Goal: Task Accomplishment & Management: Use online tool/utility

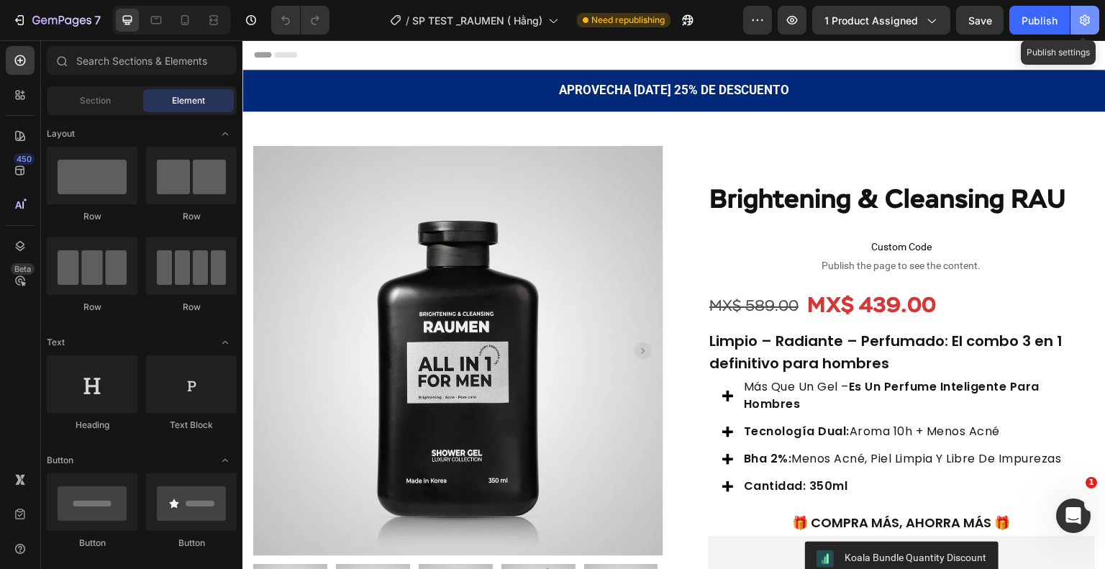
click at [1082, 21] on icon "button" at bounding box center [1085, 20] width 14 height 14
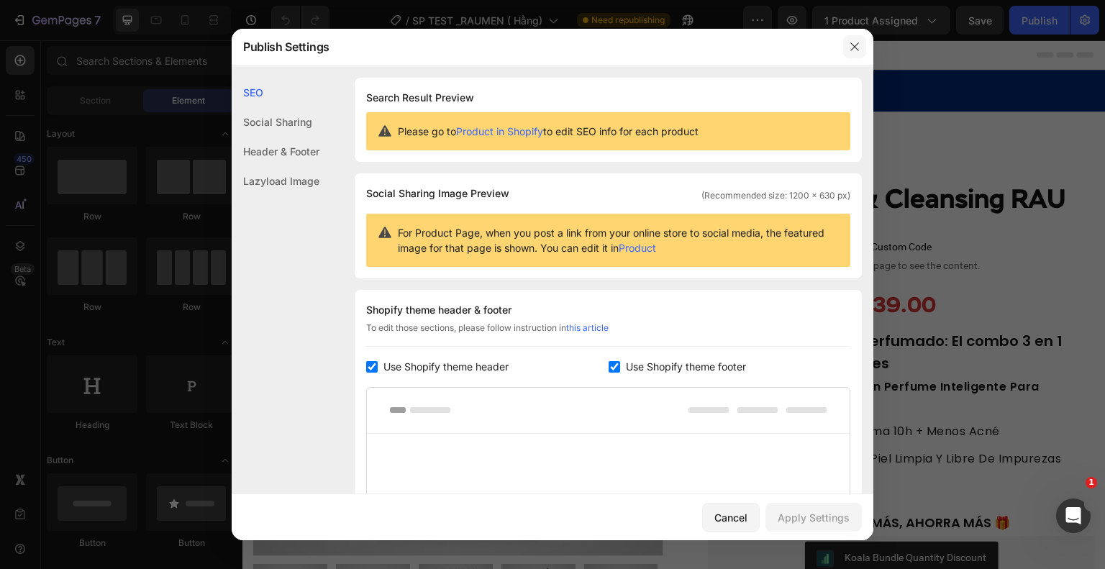
click at [861, 47] on button "button" at bounding box center [854, 46] width 23 height 23
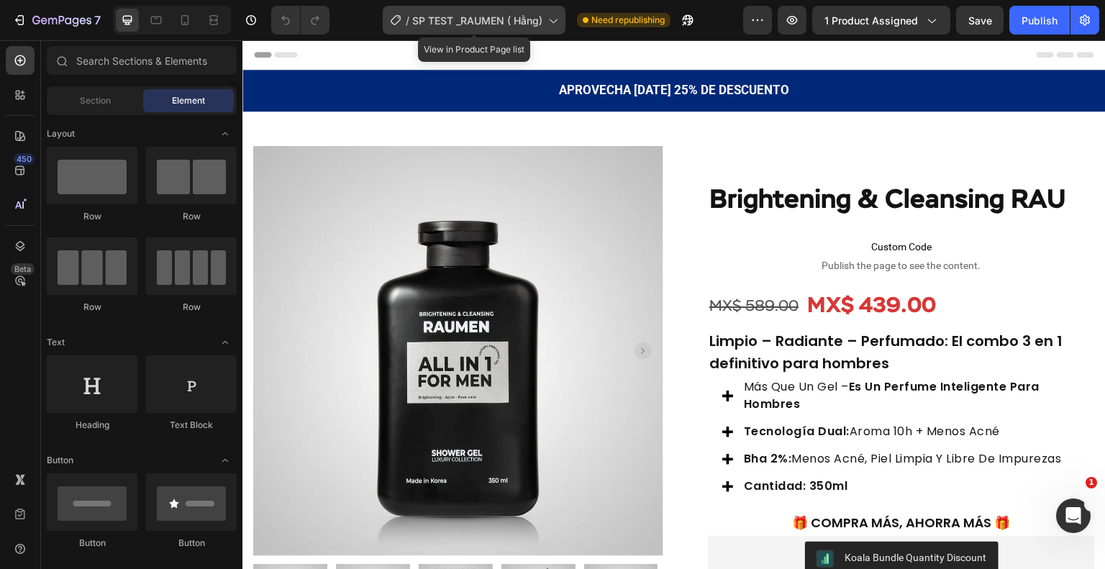
click at [555, 22] on icon at bounding box center [552, 20] width 14 height 14
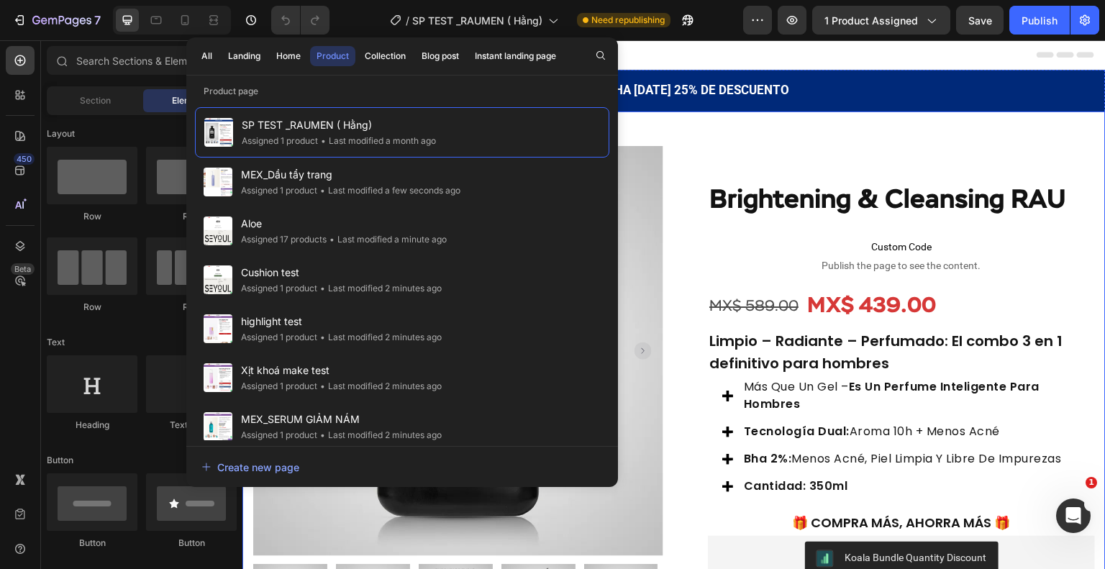
click at [689, 130] on div "Product Images Row Brightening & Cleansing RAU Product Title Custom Code Publis…" at bounding box center [673, 375] width 863 height 527
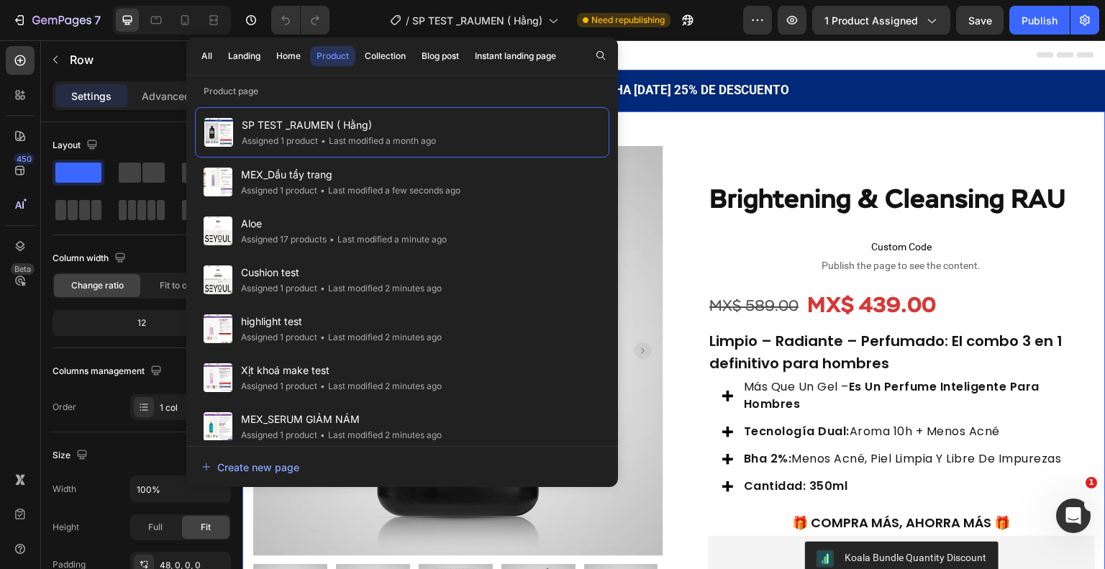
click at [655, 60] on div "Header" at bounding box center [674, 54] width 840 height 29
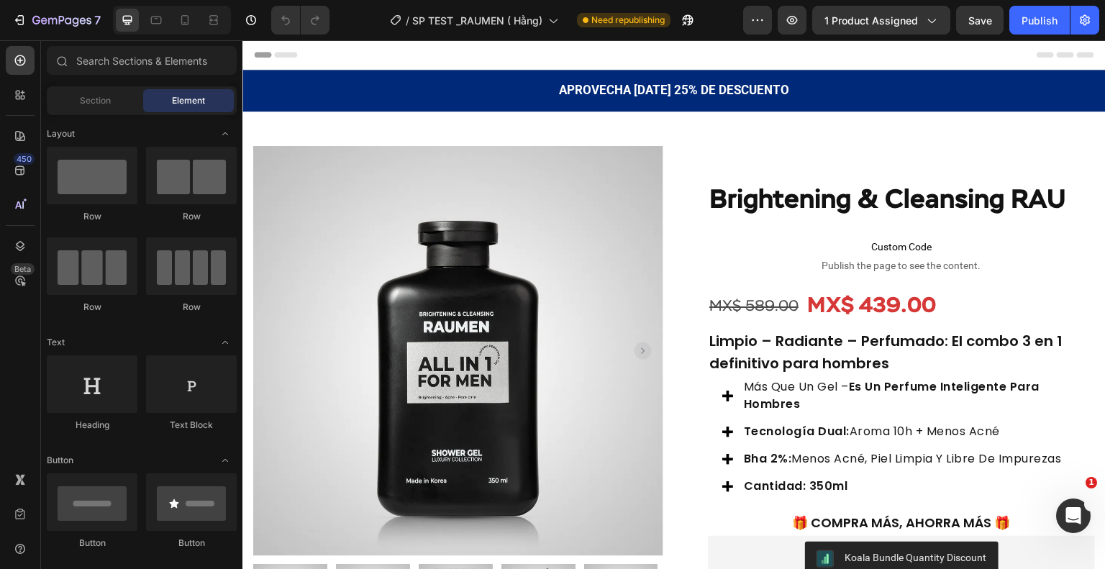
click at [553, 11] on div at bounding box center [553, 12] width 6 height 12
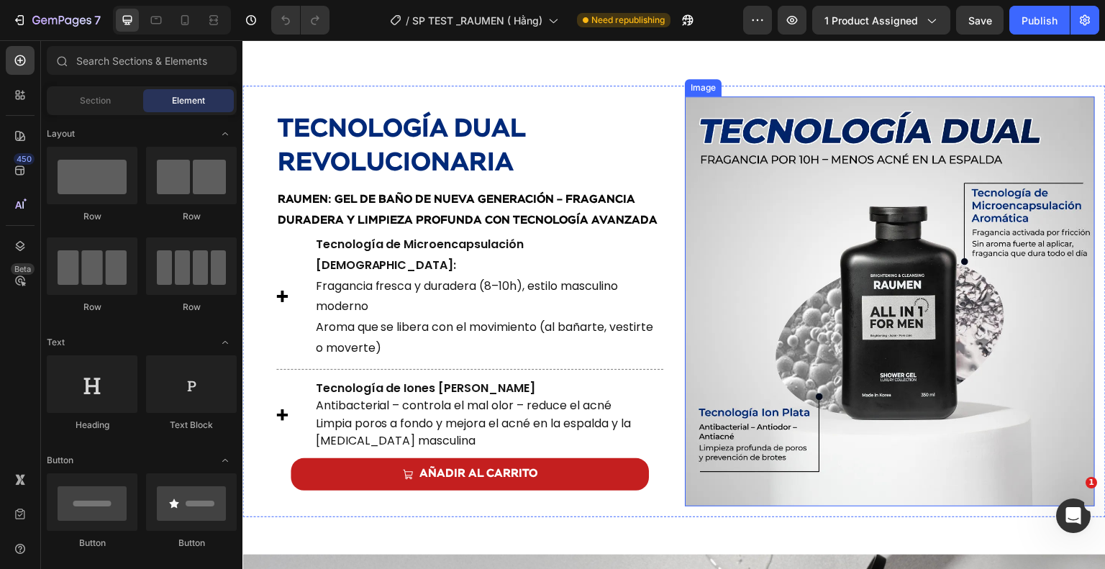
scroll to position [1367, 0]
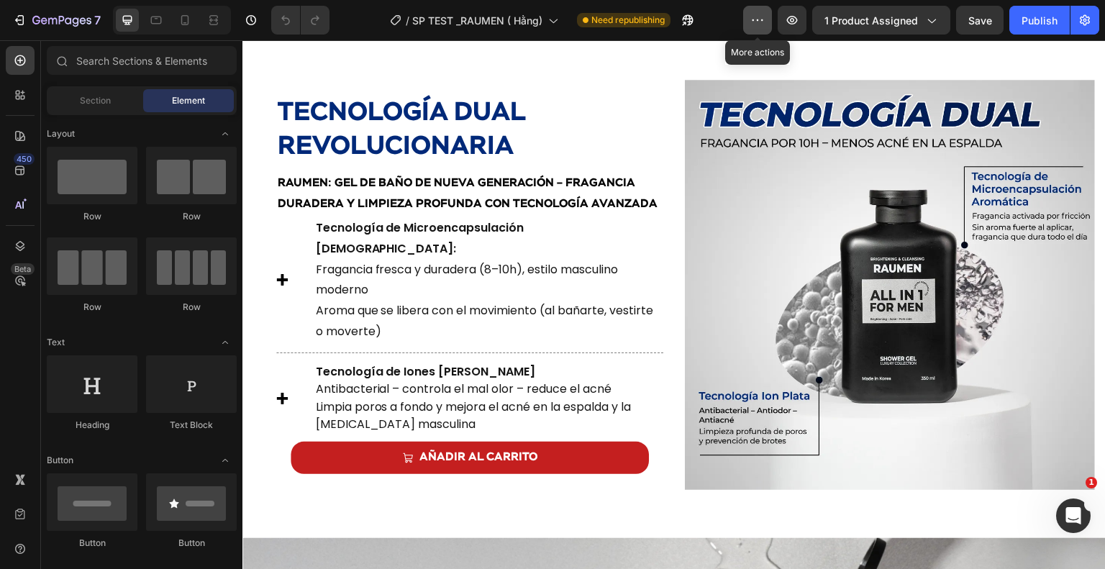
click at [750, 25] on button "button" at bounding box center [757, 20] width 29 height 29
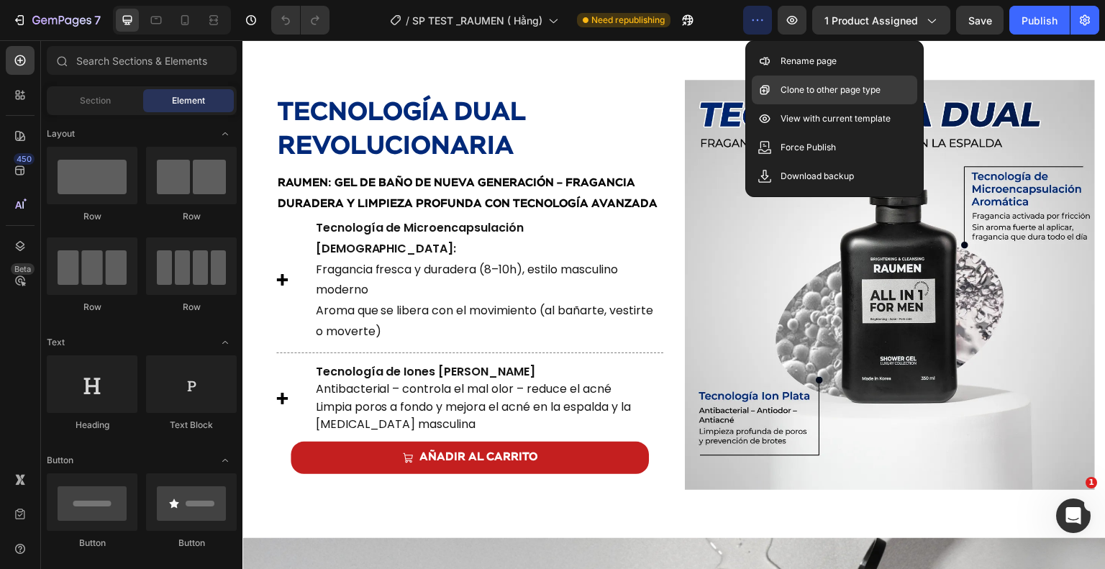
click at [794, 94] on p "Clone to other page type" at bounding box center [831, 90] width 100 height 14
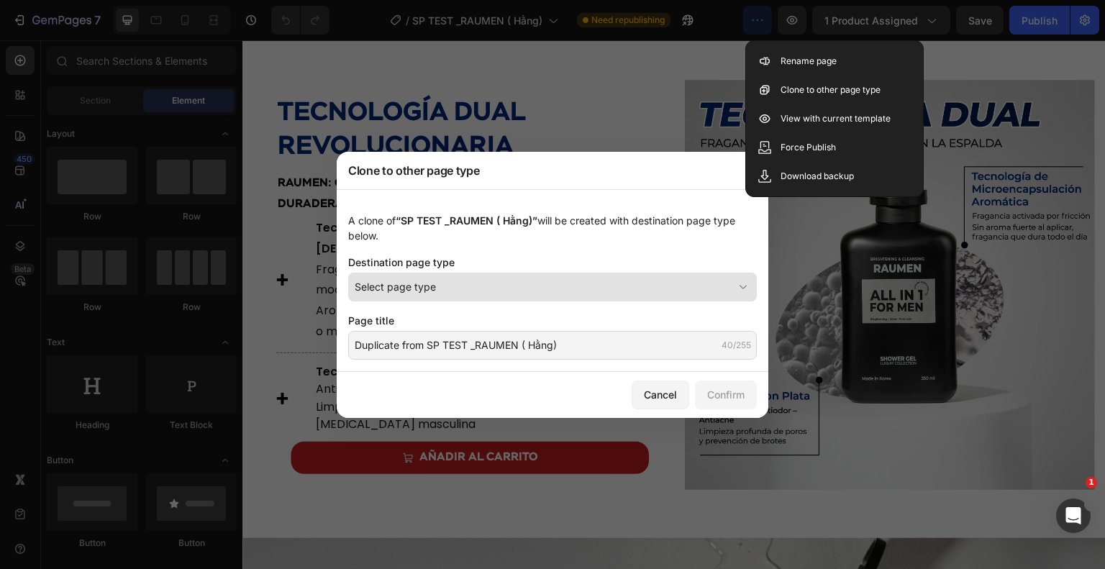
click at [653, 293] on div "Select page type" at bounding box center [544, 286] width 378 height 15
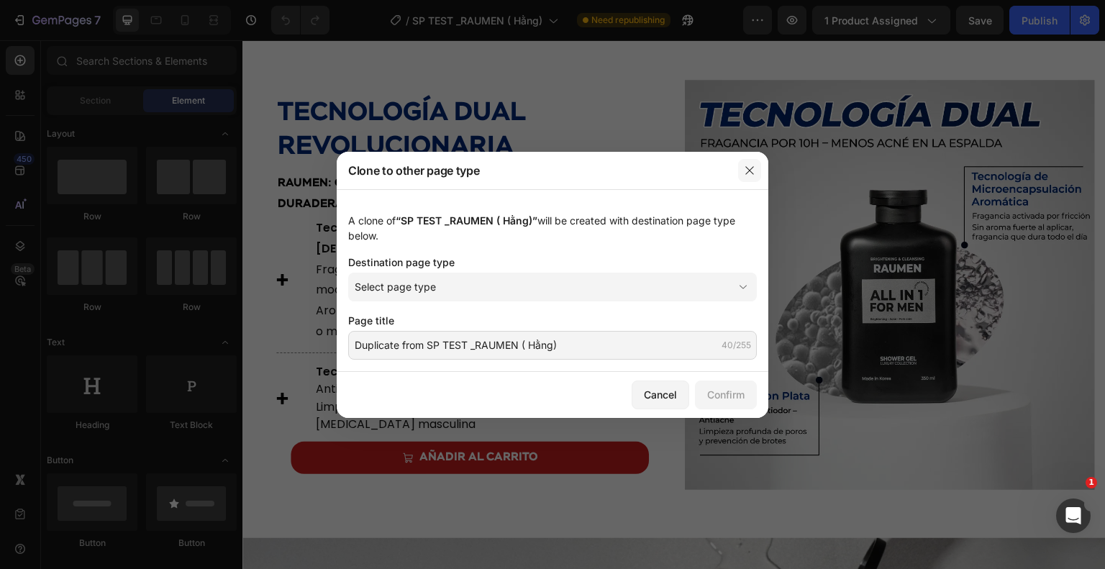
click at [743, 165] on button "button" at bounding box center [749, 170] width 23 height 23
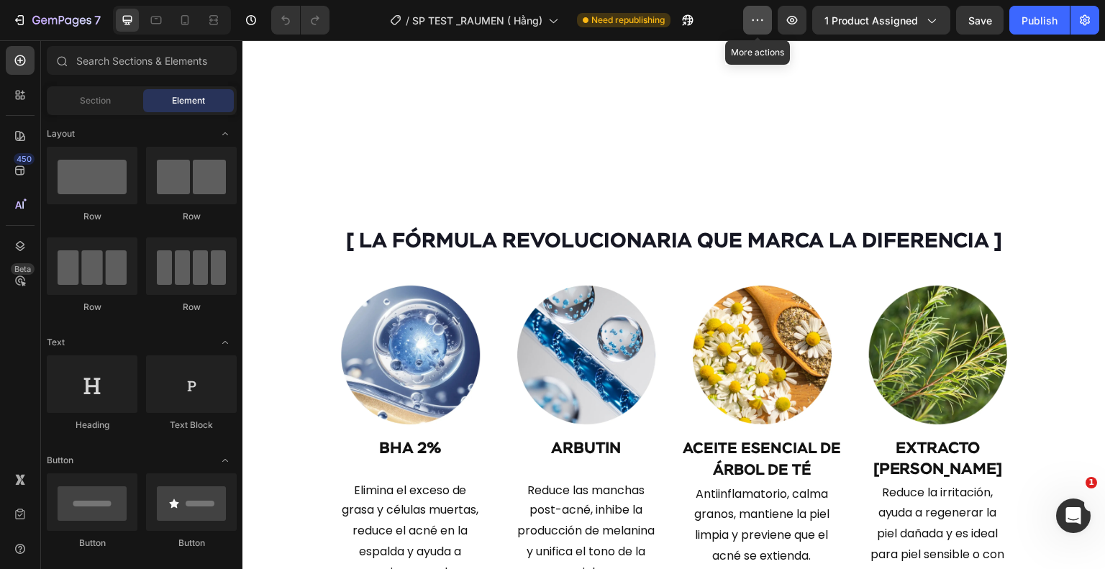
scroll to position [2553, 0]
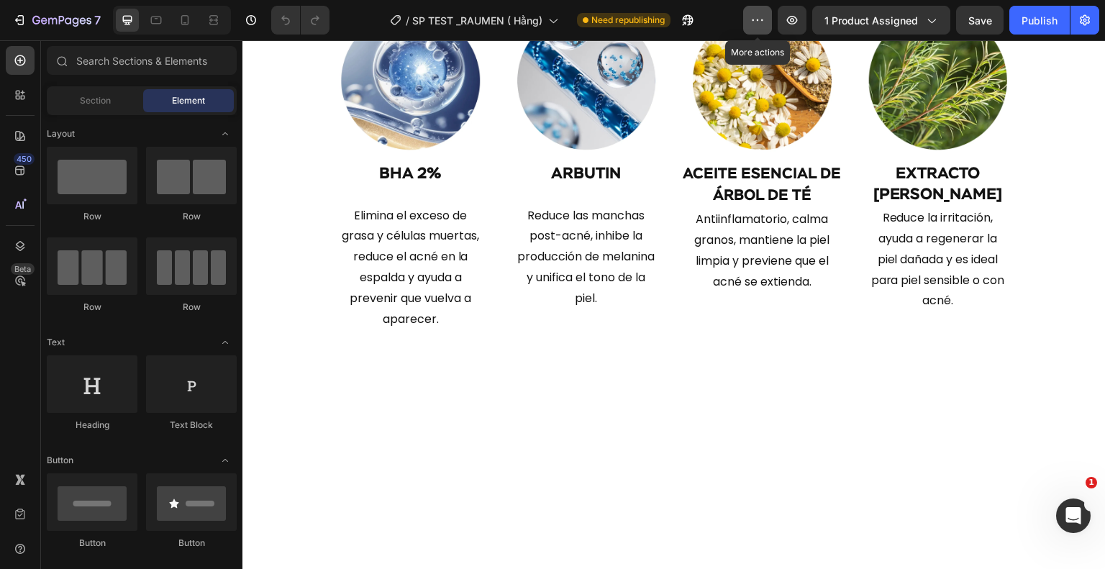
click at [760, 23] on icon "button" at bounding box center [757, 20] width 14 height 14
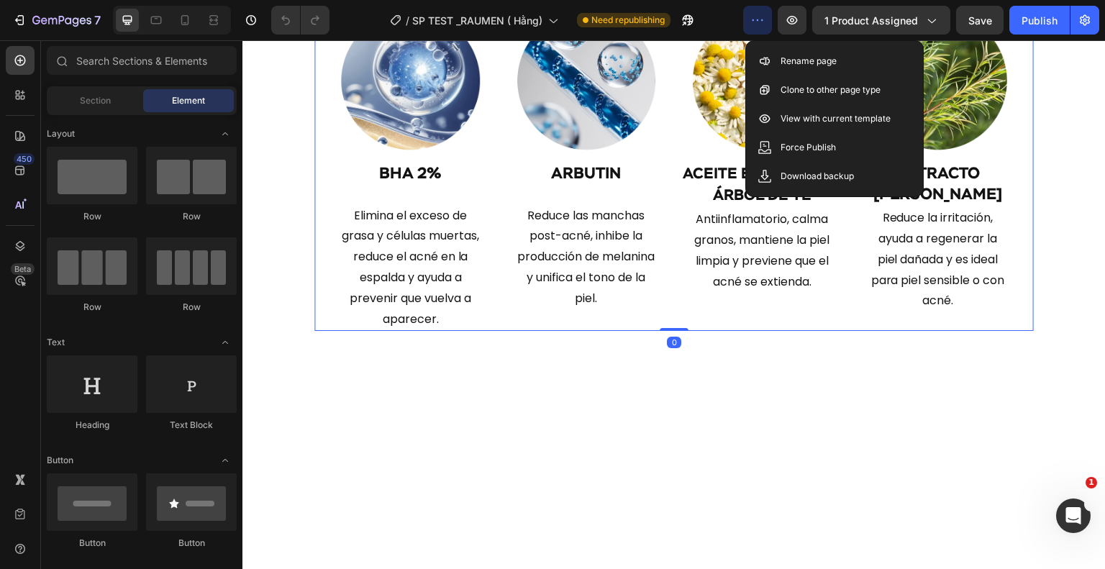
click at [1022, 213] on div "[ LA FÓRMULA REVOLUCIONARIA QUE MARCA LA DIFERENCIA ] Heading Image BHA 2% Head…" at bounding box center [674, 134] width 720 height 394
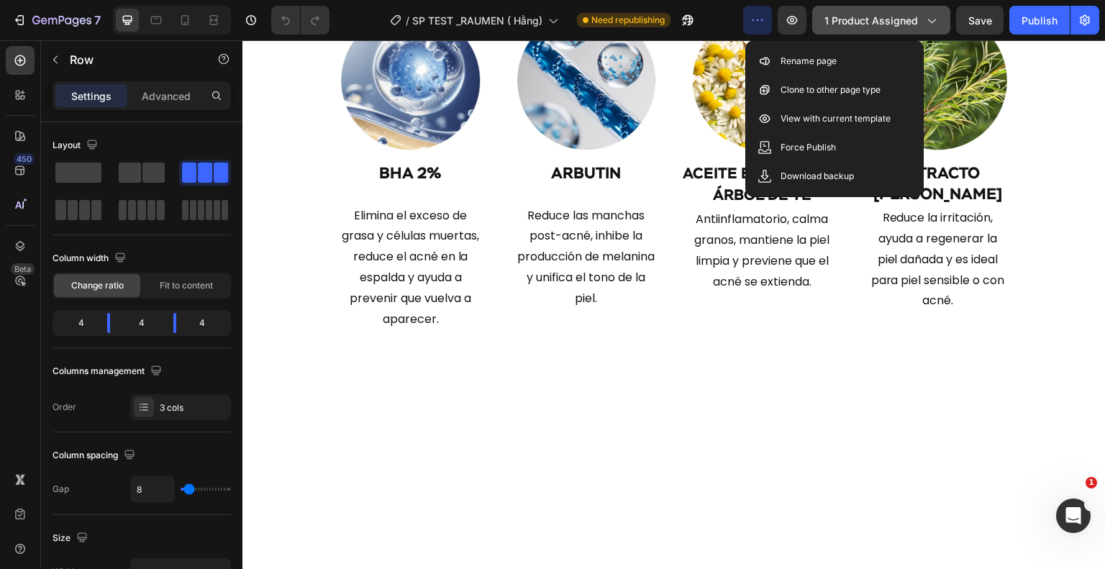
click at [946, 29] on button "1 product assigned" at bounding box center [881, 20] width 138 height 29
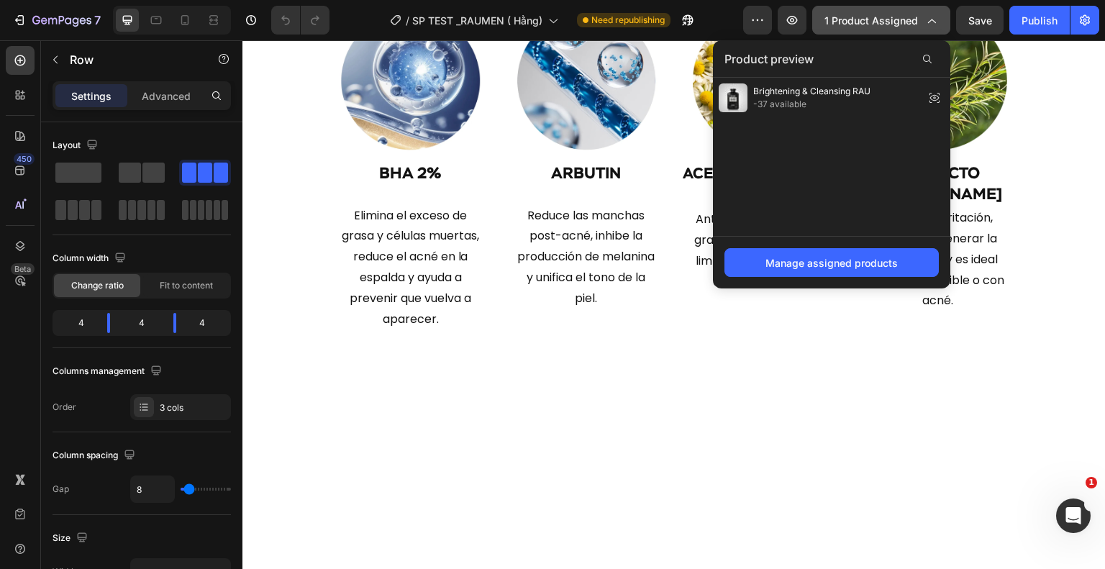
click at [939, 17] on button "1 product assigned" at bounding box center [881, 20] width 138 height 29
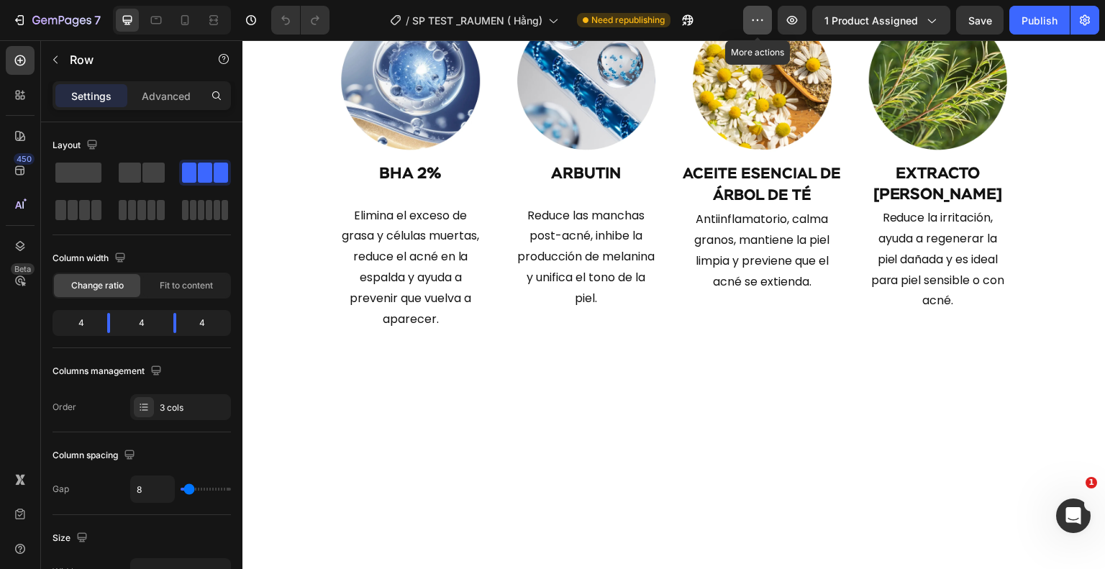
click at [760, 23] on icon "button" at bounding box center [757, 20] width 14 height 14
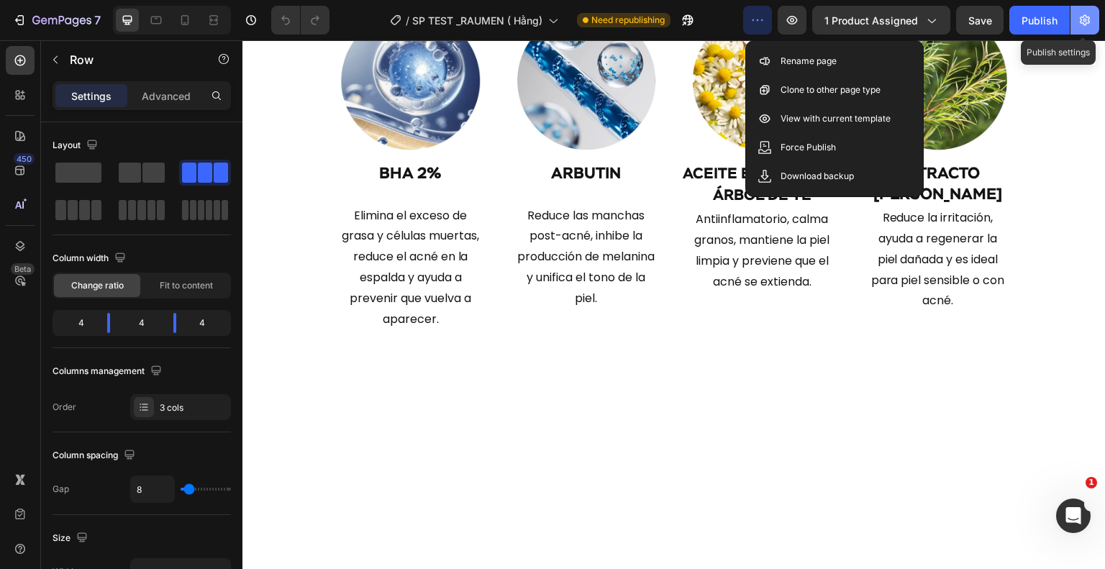
click at [1090, 26] on icon "button" at bounding box center [1085, 20] width 14 height 14
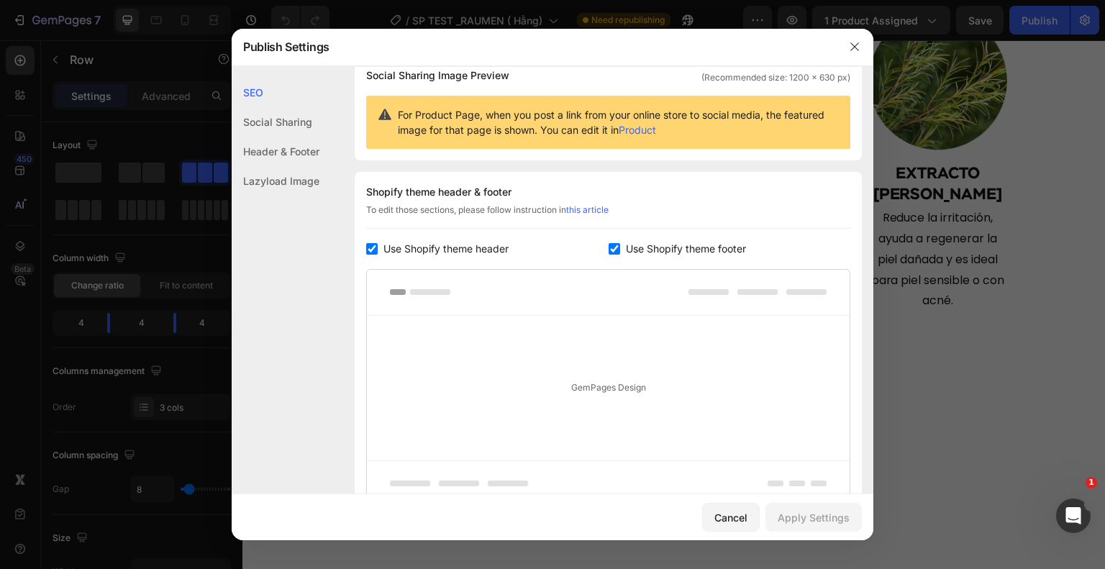
scroll to position [248, 0]
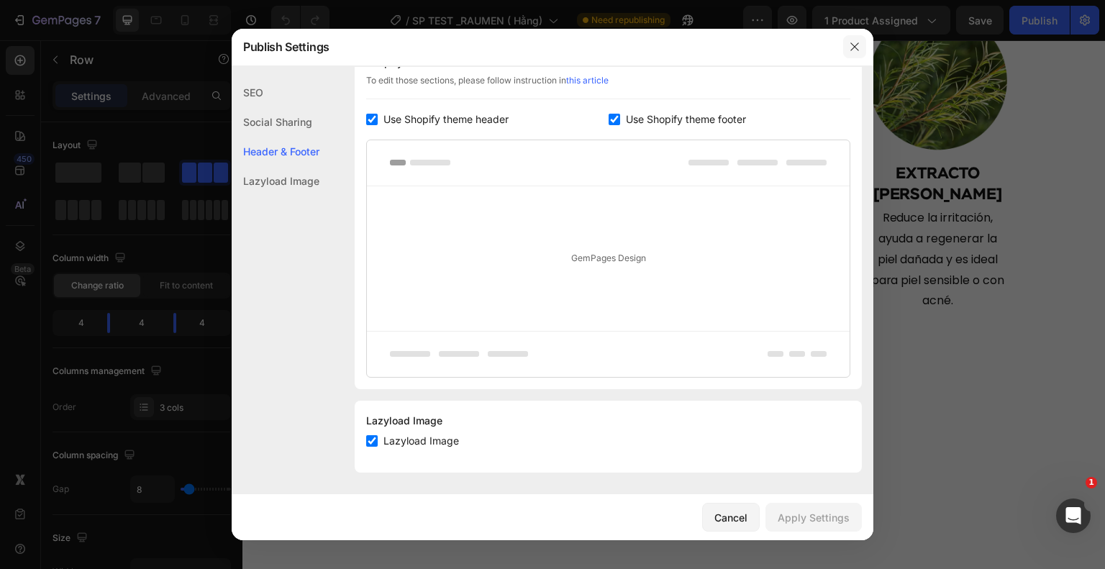
click at [844, 45] on button "button" at bounding box center [854, 46] width 23 height 23
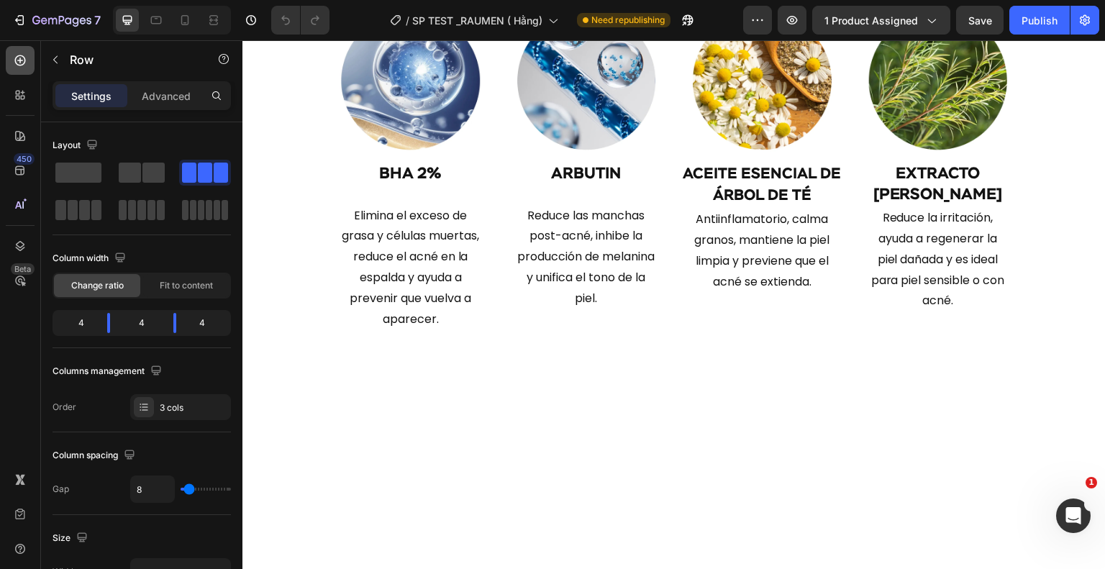
click at [16, 66] on icon at bounding box center [20, 60] width 14 height 14
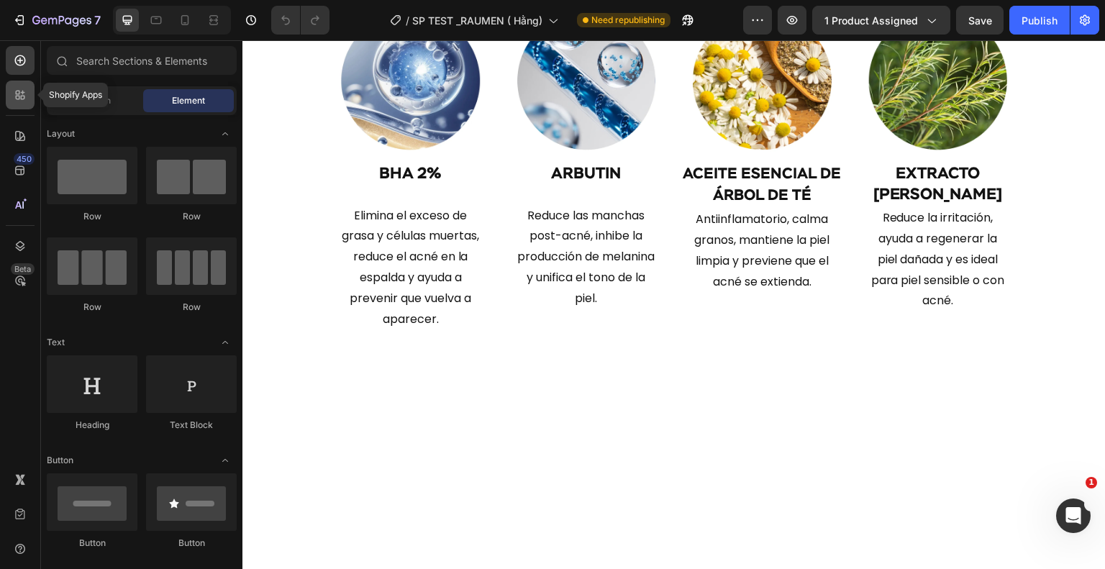
click at [18, 100] on icon at bounding box center [20, 95] width 14 height 14
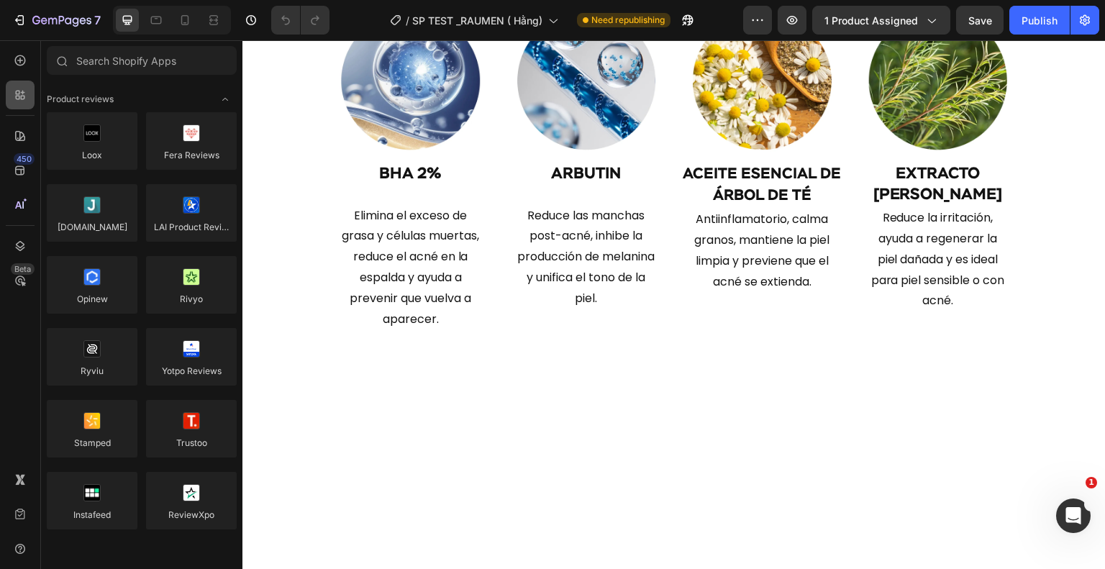
click at [18, 100] on icon at bounding box center [20, 95] width 14 height 14
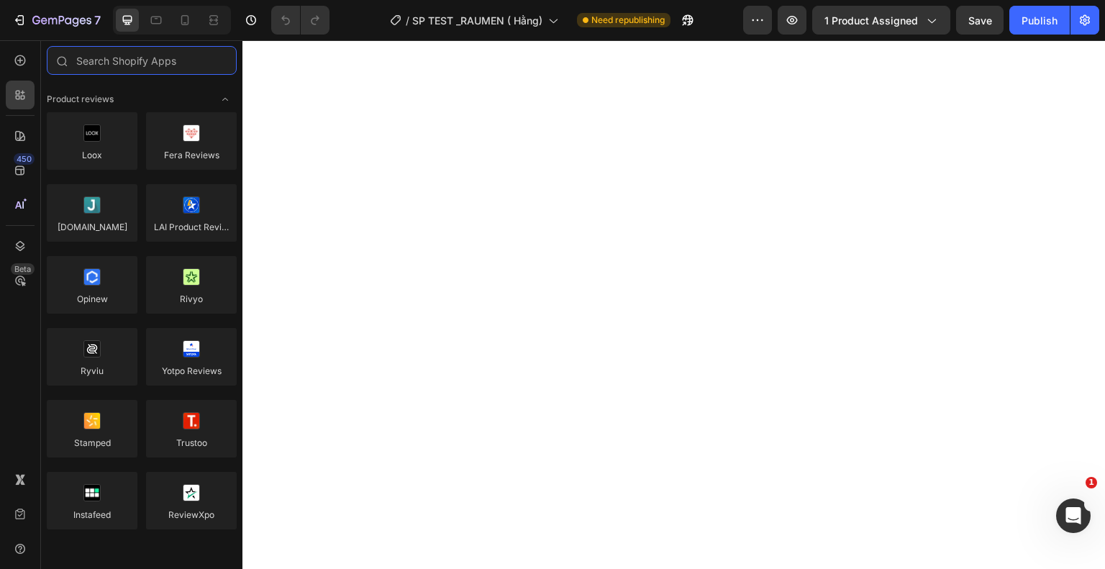
scroll to position [0, 0]
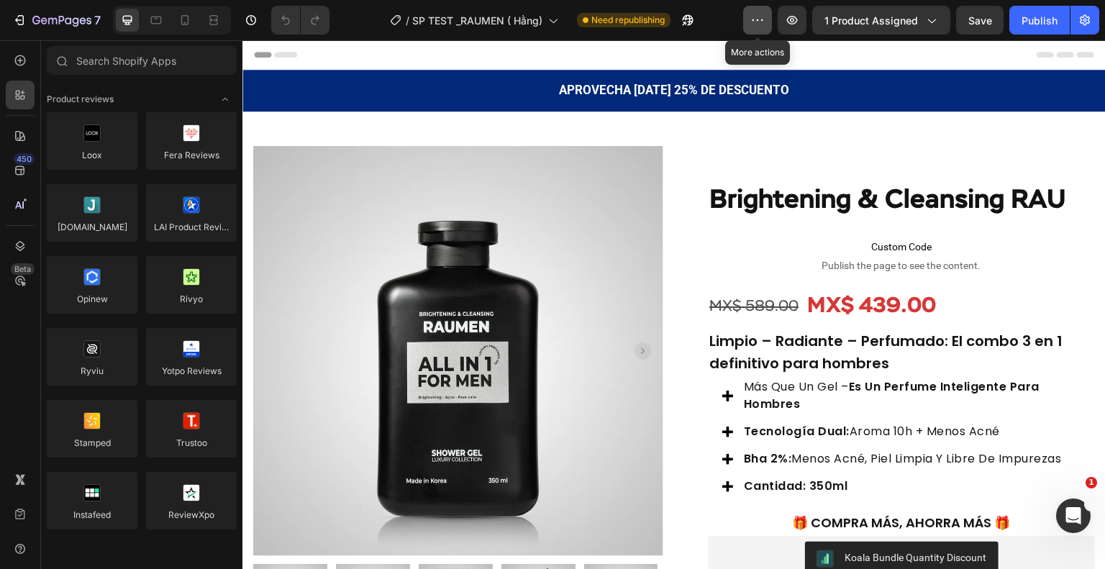
click at [768, 20] on button "button" at bounding box center [757, 20] width 29 height 29
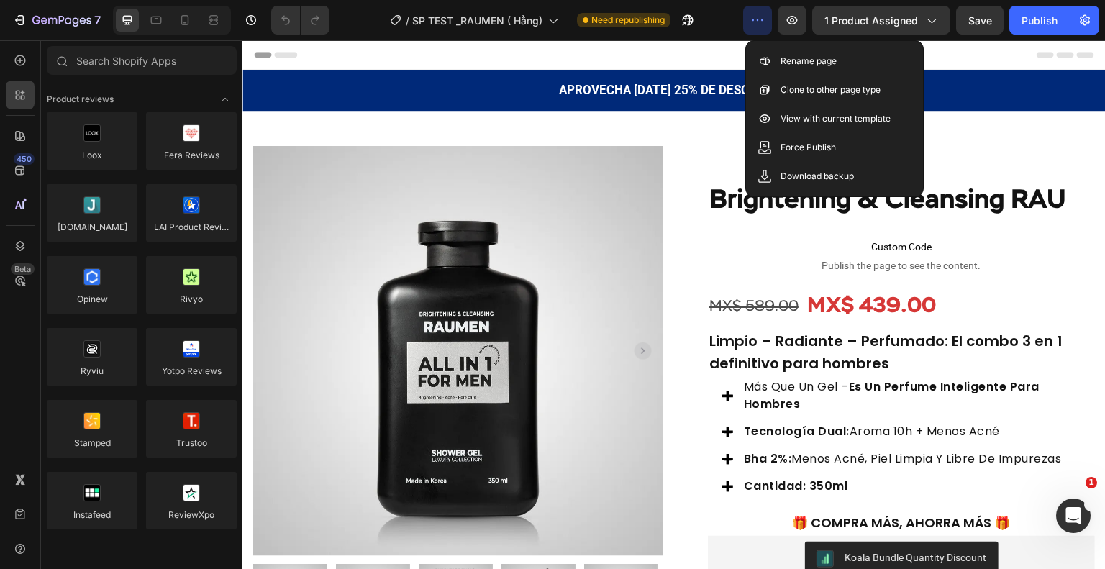
click at [995, 59] on div "Header" at bounding box center [674, 54] width 840 height 29
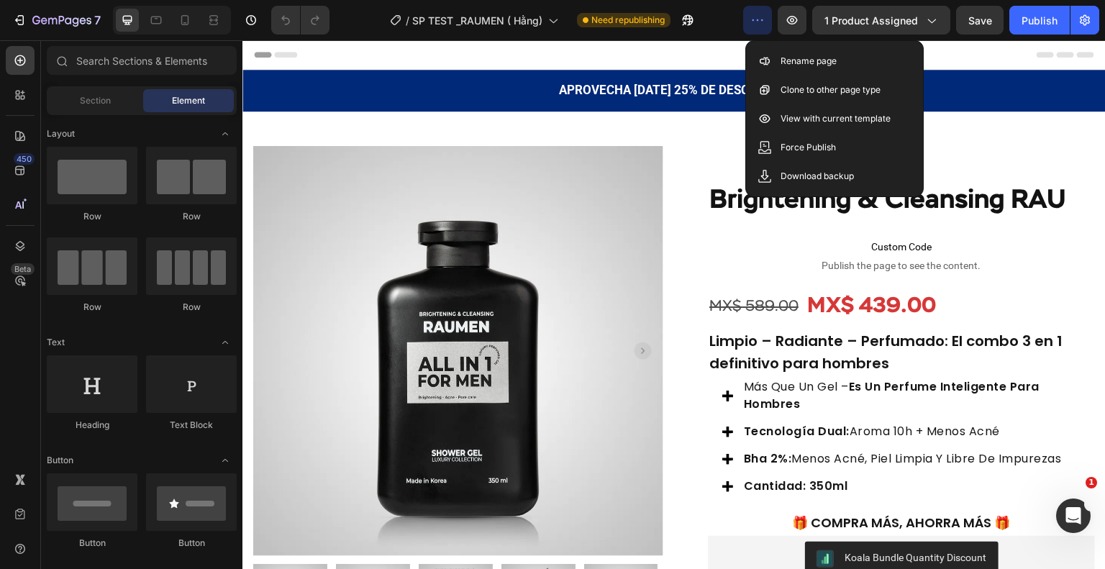
drag, startPoint x: 962, startPoint y: 53, endPoint x: 1061, endPoint y: 120, distance: 119.5
click at [1061, 120] on div "Product Images Row Brightening & Cleansing RAU Product Title Custom Code Publis…" at bounding box center [673, 375] width 863 height 527
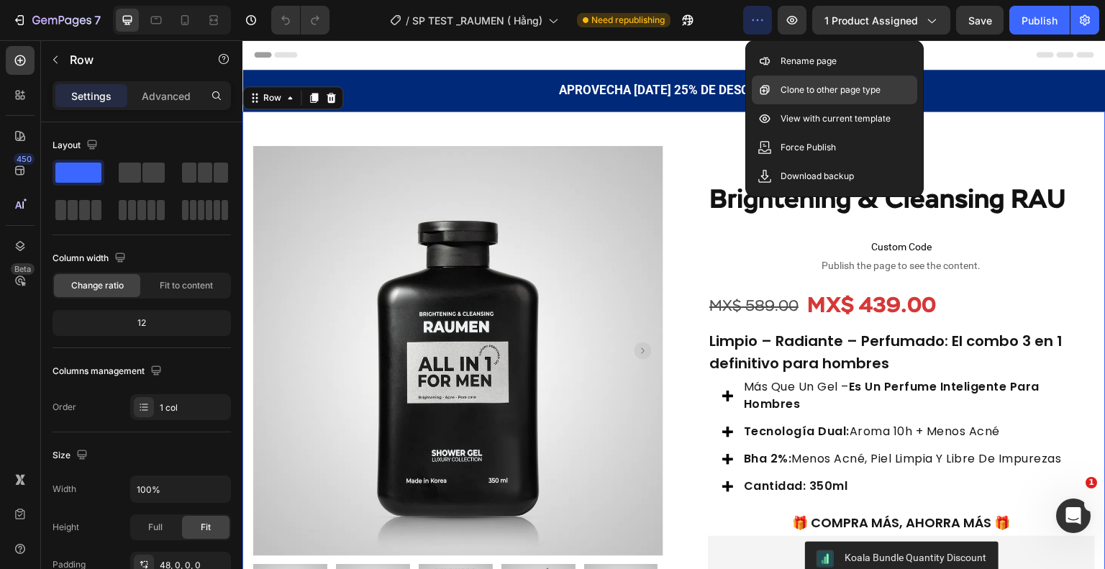
click at [858, 83] on p "Clone to other page type" at bounding box center [831, 90] width 100 height 14
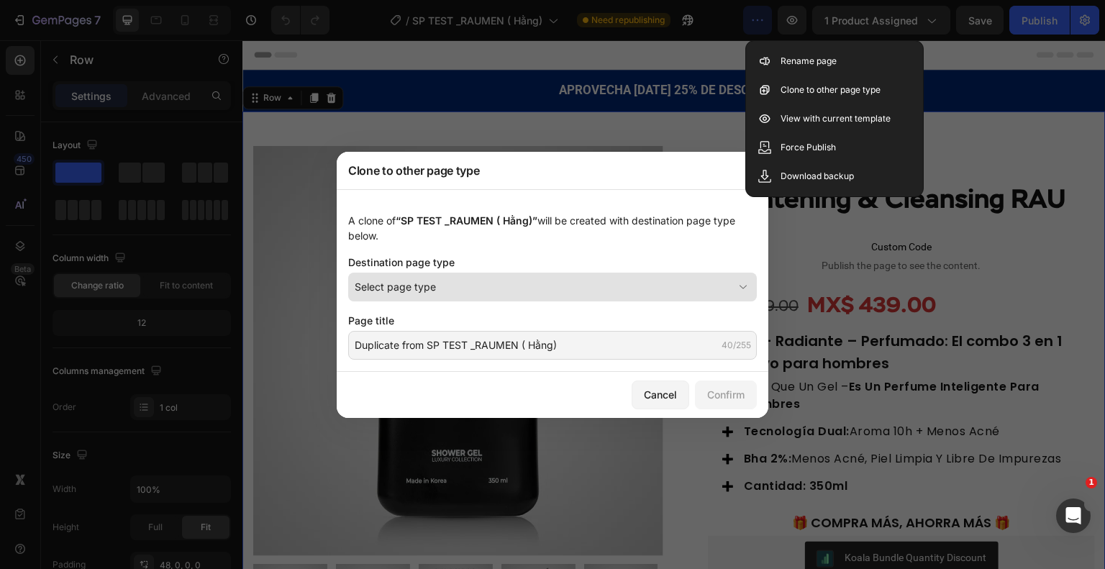
click at [594, 290] on div "Select page type" at bounding box center [544, 286] width 378 height 15
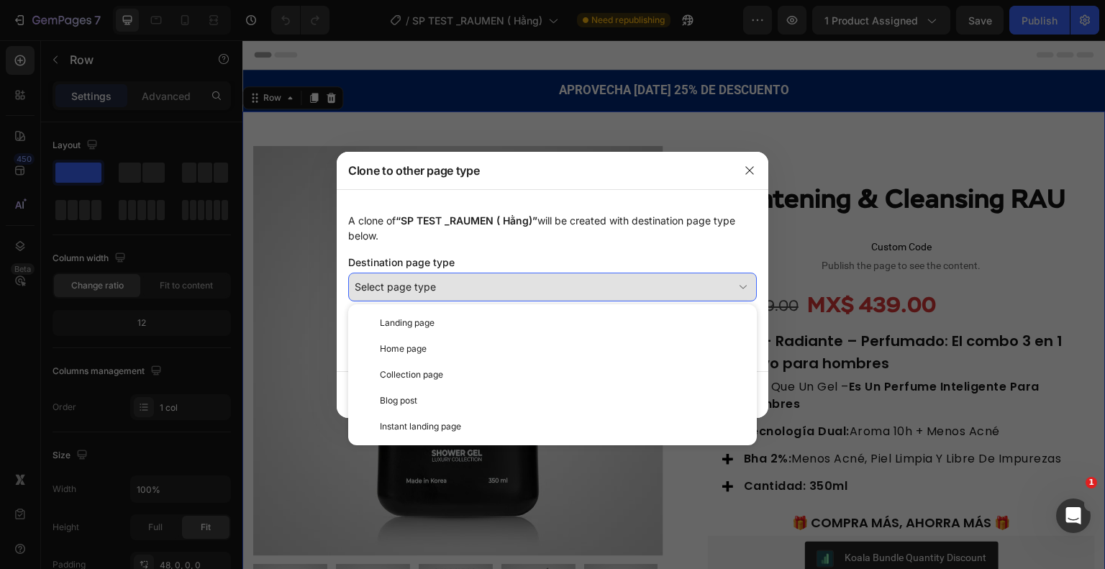
click at [594, 290] on div "Select page type" at bounding box center [544, 286] width 378 height 15
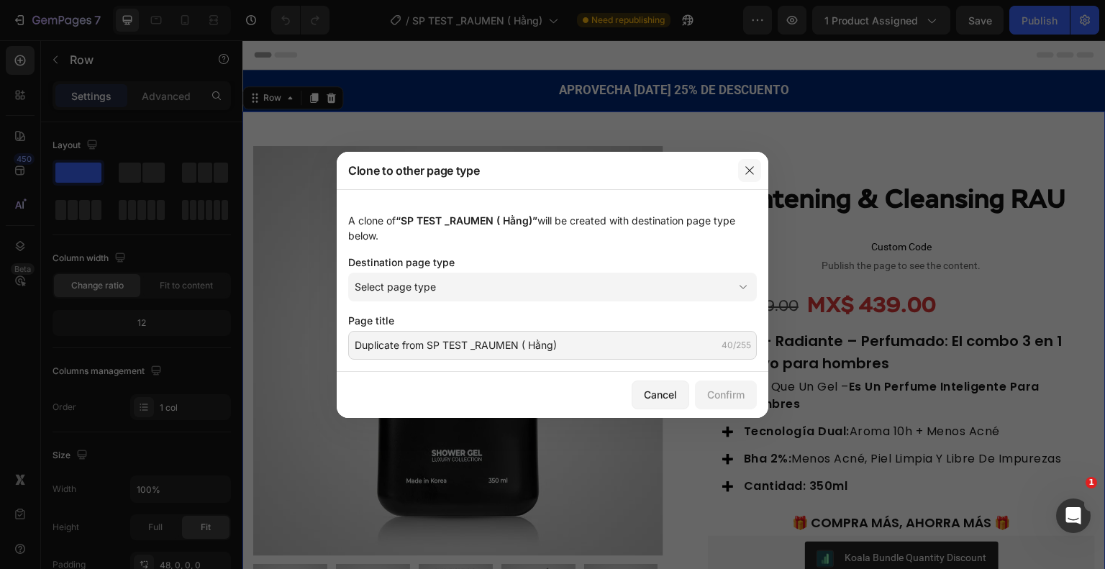
click at [745, 168] on icon "button" at bounding box center [750, 171] width 12 height 12
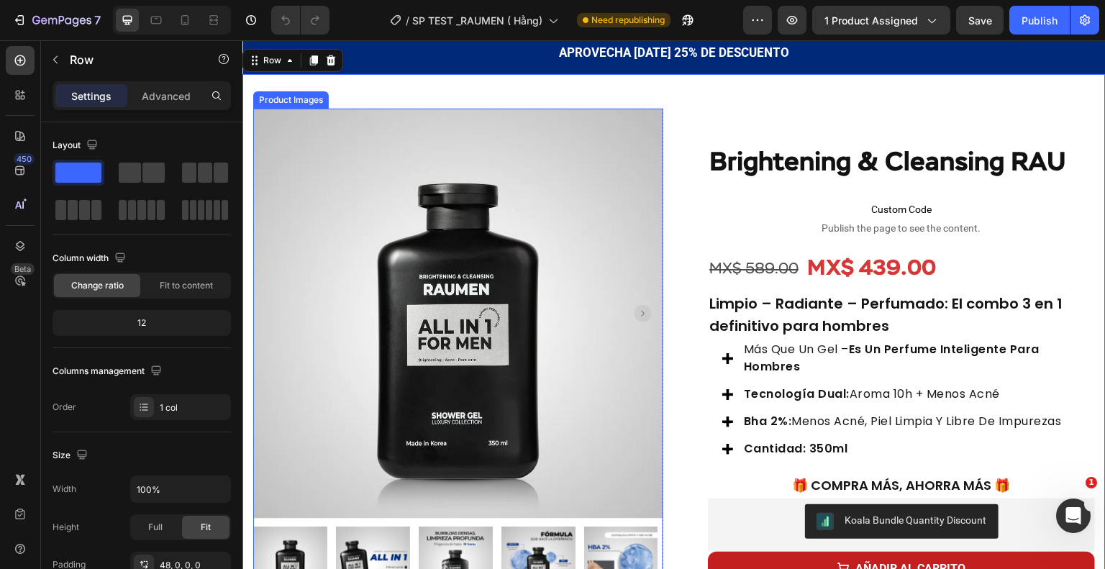
scroll to position [72, 0]
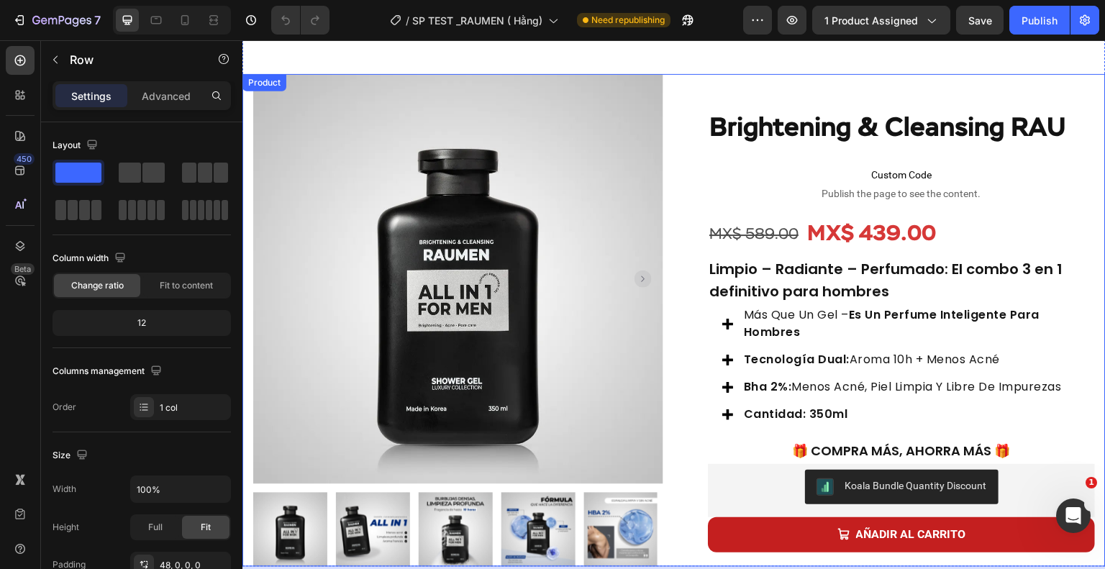
click at [677, 390] on div "Product Images Row Brightening & Cleansing RAU Product Title Custom Code Publis…" at bounding box center [673, 320] width 863 height 493
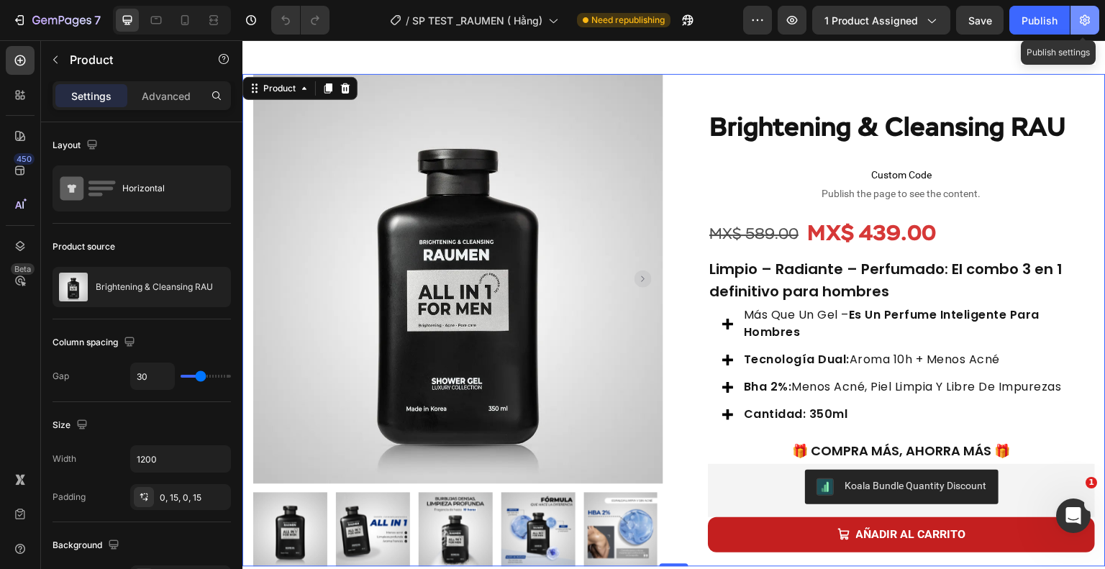
click at [1085, 24] on icon "button" at bounding box center [1085, 20] width 10 height 11
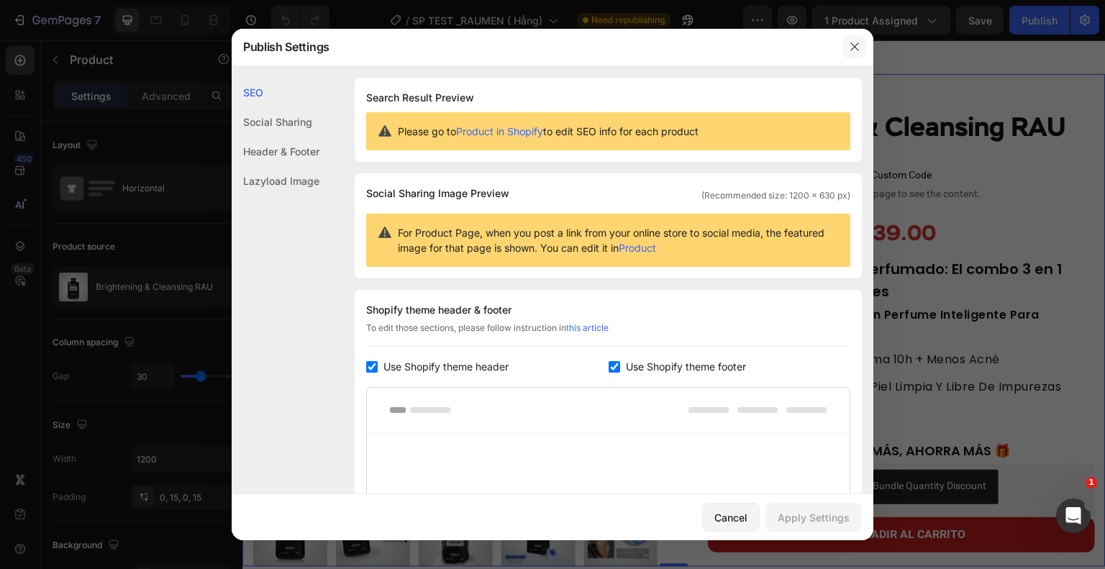
click at [843, 46] on button "button" at bounding box center [854, 46] width 23 height 23
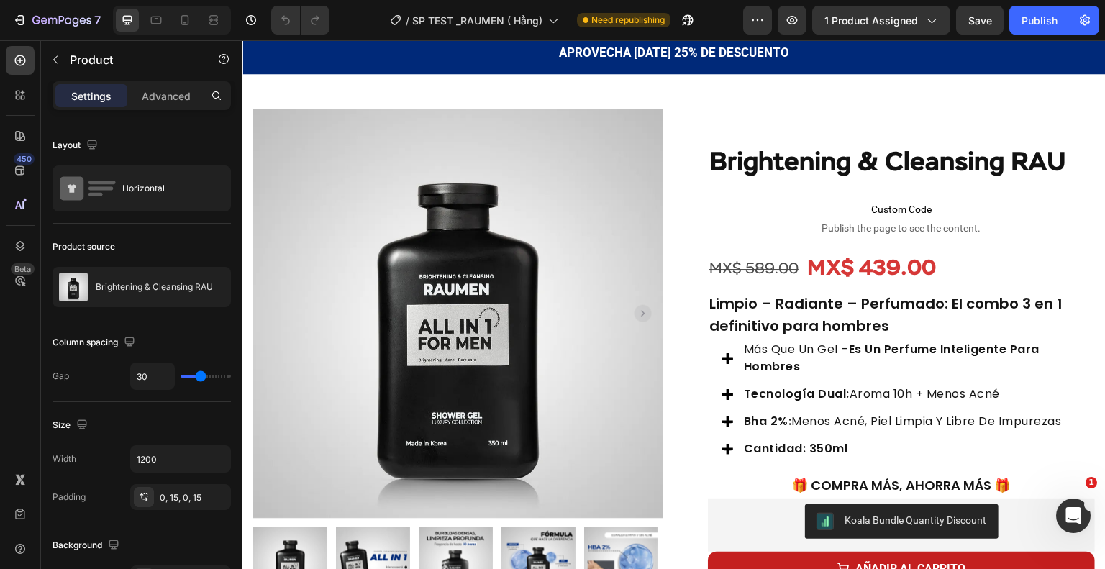
scroll to position [0, 0]
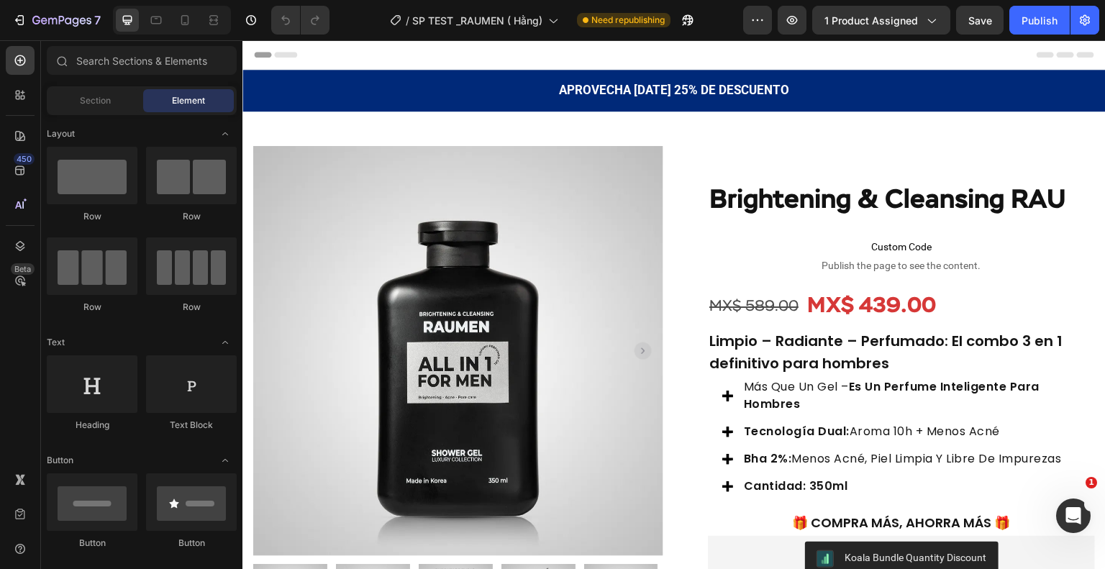
click at [389, 42] on div "Header" at bounding box center [674, 54] width 840 height 29
click at [281, 56] on span "Header" at bounding box center [286, 54] width 32 height 14
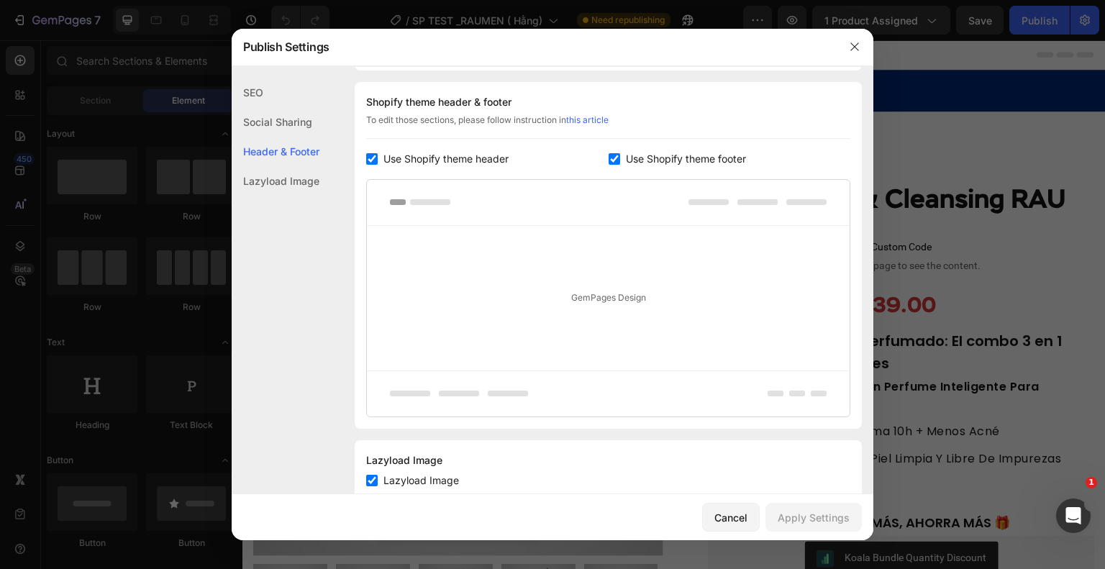
scroll to position [209, 0]
click at [848, 40] on button "button" at bounding box center [854, 46] width 23 height 23
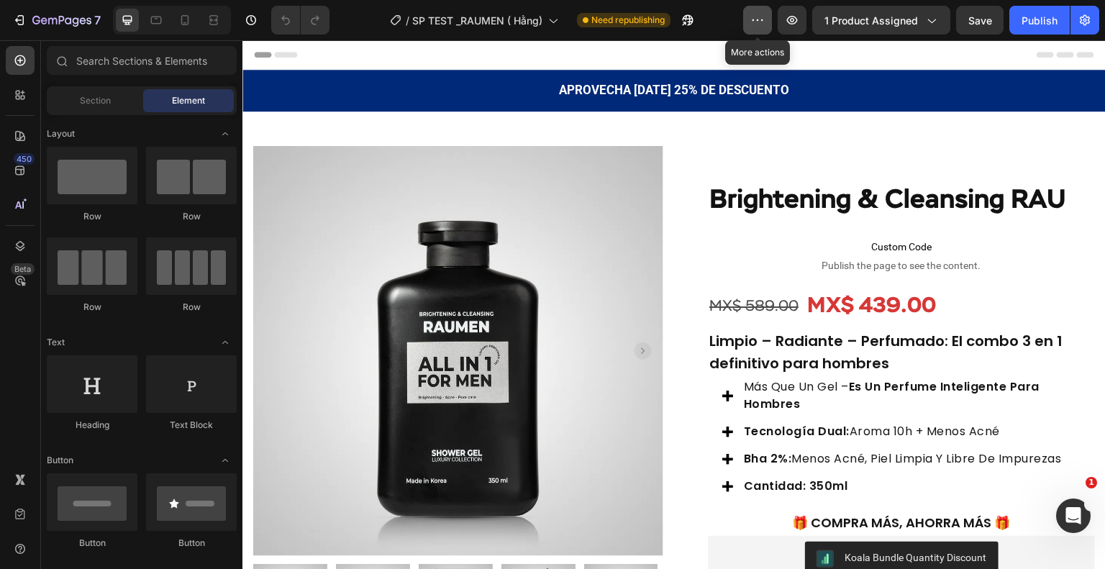
click at [753, 21] on icon "button" at bounding box center [757, 20] width 14 height 14
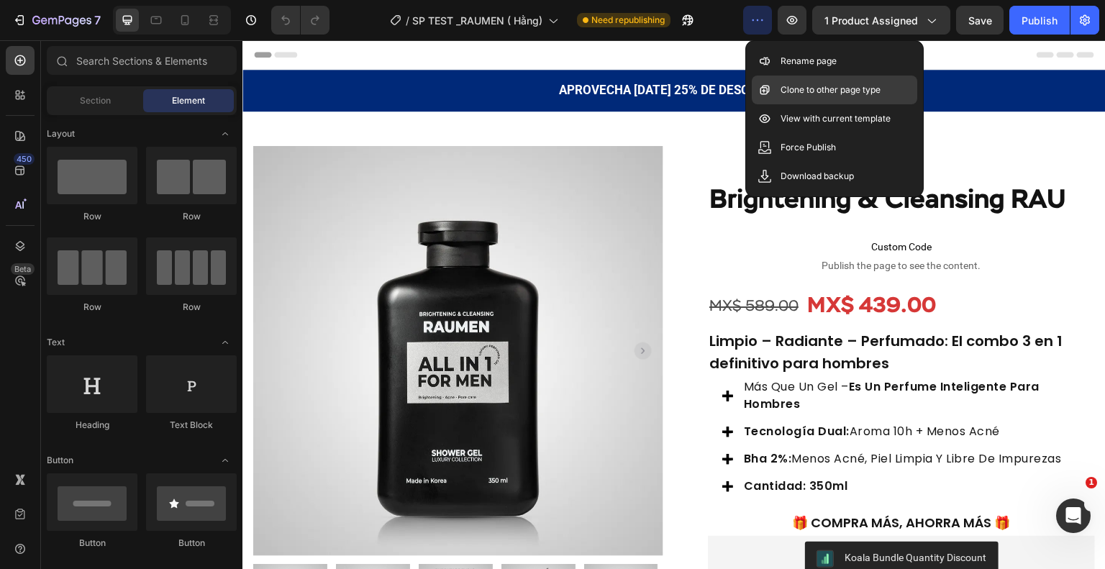
click at [809, 93] on p "Clone to other page type" at bounding box center [831, 90] width 100 height 14
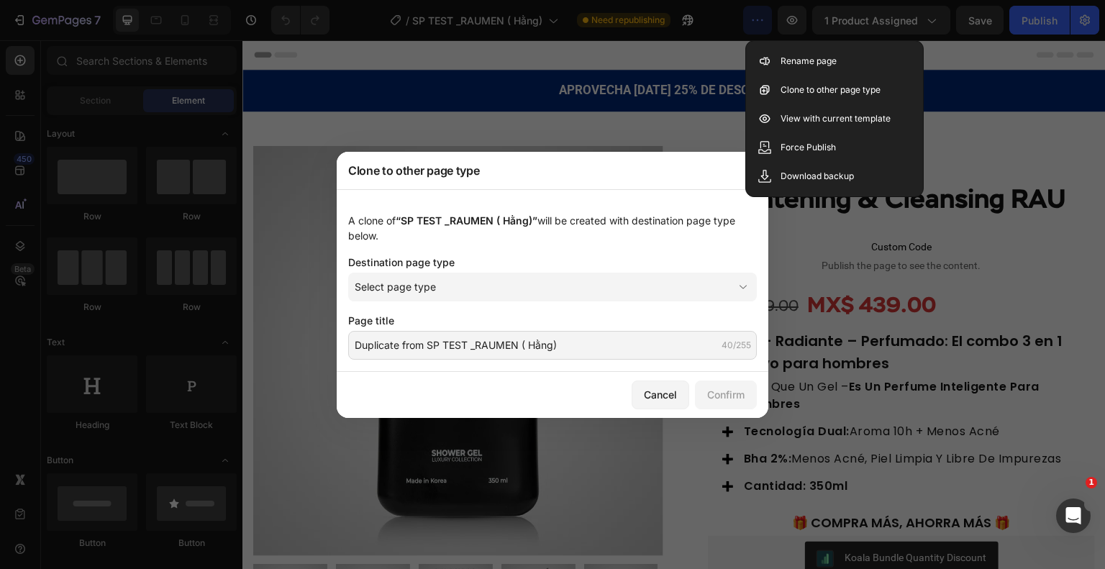
click at [936, 51] on div at bounding box center [552, 284] width 1105 height 569
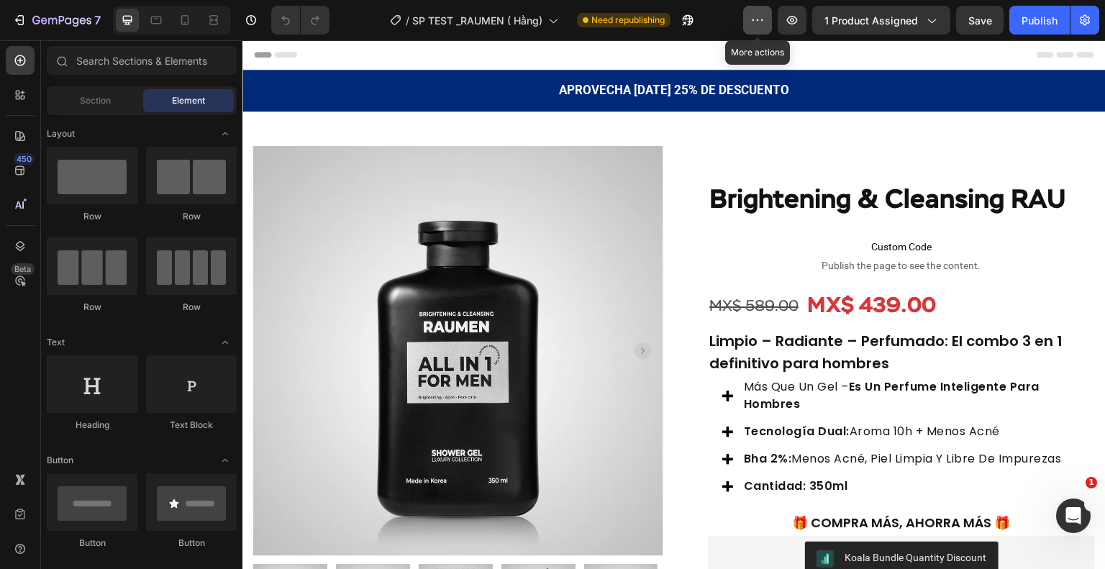
click at [751, 22] on button "button" at bounding box center [757, 20] width 29 height 29
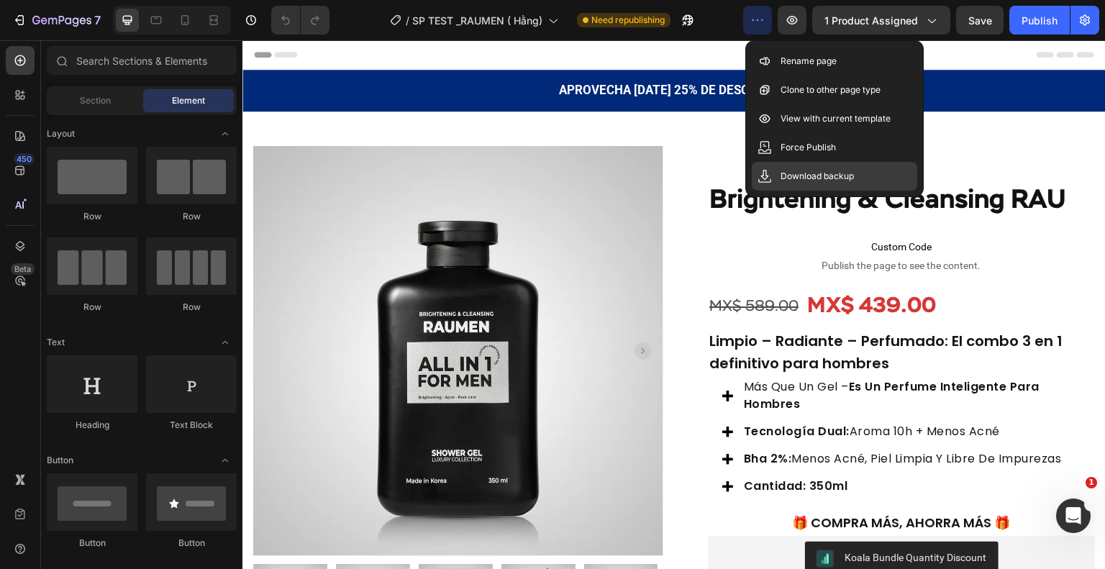
click at [840, 176] on p "Download backup" at bounding box center [817, 176] width 73 height 14
click at [1045, 61] on div "Header" at bounding box center [674, 54] width 840 height 29
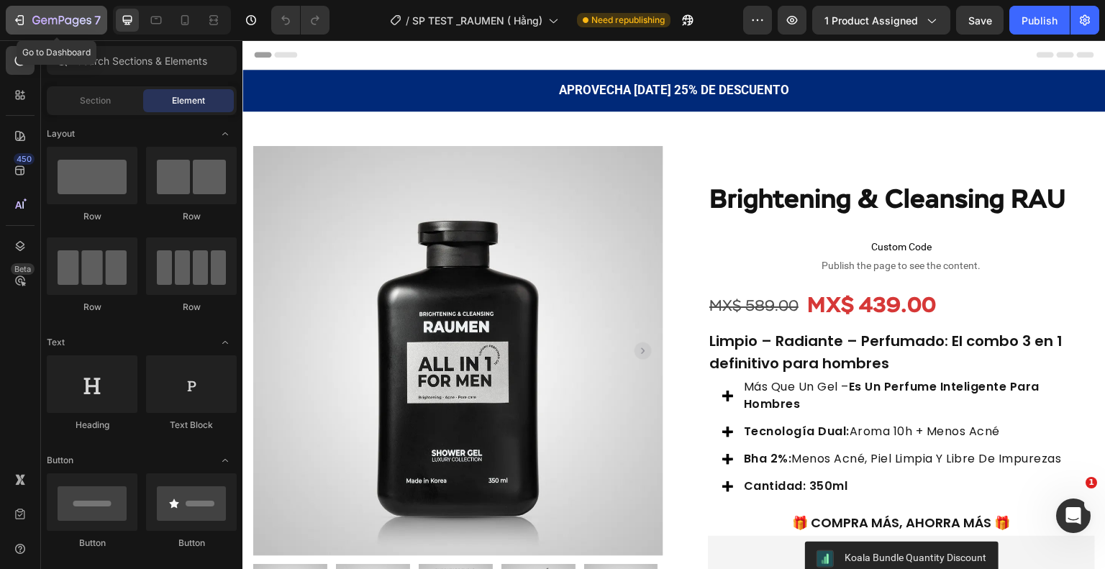
click at [20, 22] on icon "button" at bounding box center [19, 20] width 14 height 14
